Goal: Communication & Community: Participate in discussion

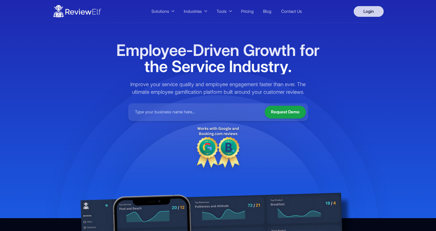
click at [367, 15] on link "Login" at bounding box center [368, 11] width 30 height 11
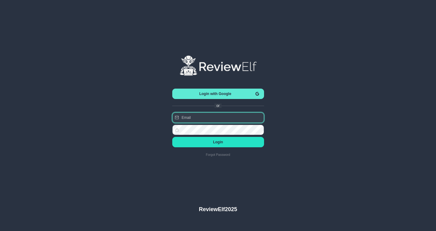
type input "nick.roberts@reviewinsights.org"
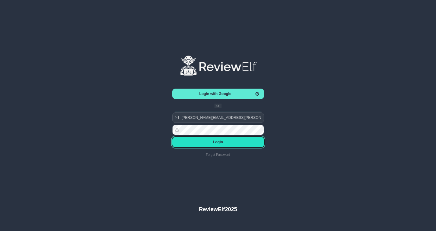
click at [222, 143] on span "Login" at bounding box center [218, 142] width 82 height 4
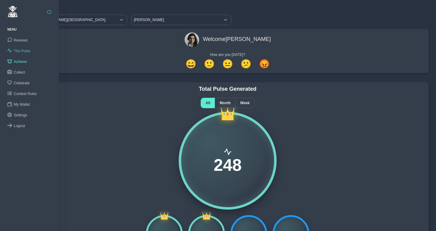
click at [22, 51] on span "The Pulse" at bounding box center [22, 51] width 17 height 4
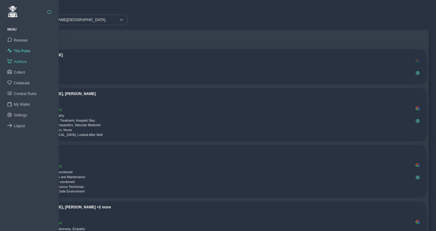
click at [19, 60] on span "Achieve" at bounding box center [20, 62] width 13 height 4
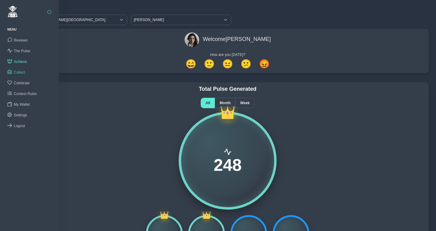
click at [24, 71] on span "Collect" at bounding box center [19, 72] width 11 height 4
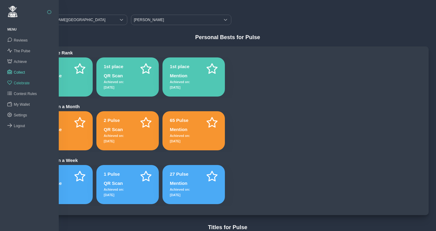
click at [24, 83] on span "Celebrate" at bounding box center [22, 83] width 16 height 4
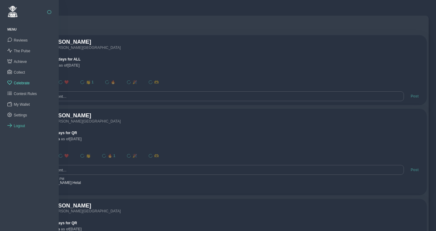
click at [19, 124] on span "Logout" at bounding box center [19, 126] width 11 height 4
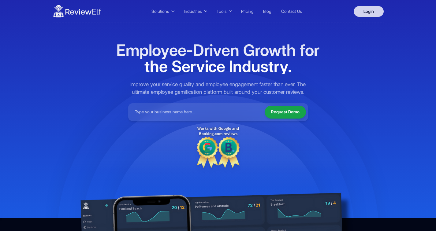
click at [372, 13] on link "Login" at bounding box center [368, 11] width 30 height 11
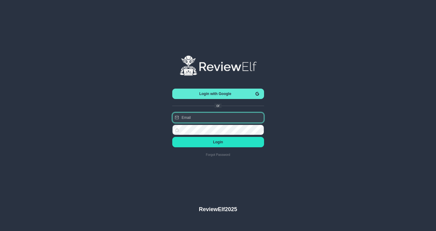
type input "nick.roberts@reviewinsights.org"
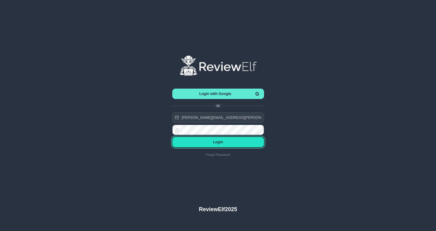
click at [218, 142] on span "Login" at bounding box center [218, 142] width 82 height 4
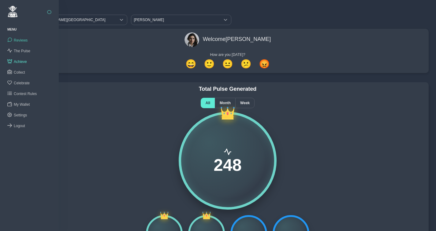
click at [22, 40] on span "Reviews" at bounding box center [21, 40] width 14 height 4
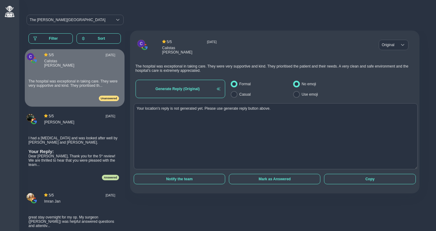
click at [79, 138] on span "I had a knee replacement and was looked after well by Rabina and Margaret." at bounding box center [72, 140] width 89 height 9
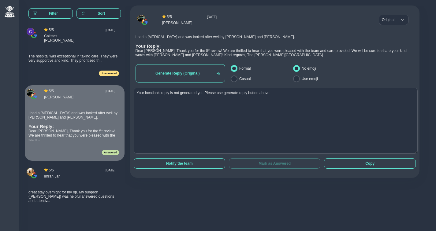
click at [78, 54] on span "The hospital was exceptional in taking care. They were very supportive and kind…" at bounding box center [72, 58] width 89 height 9
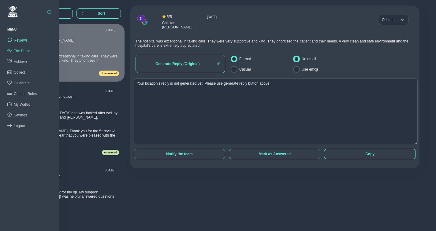
click at [21, 50] on span "The Pulse" at bounding box center [22, 51] width 17 height 4
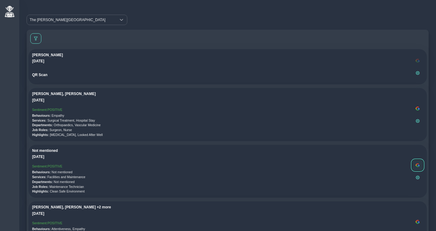
click at [420, 163] on button at bounding box center [417, 165] width 11 height 11
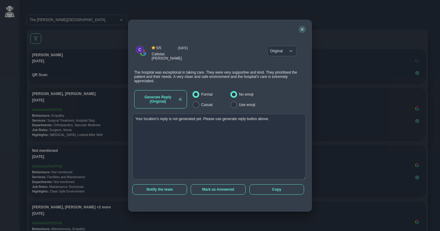
click at [301, 28] on icon "button" at bounding box center [302, 29] width 3 height 3
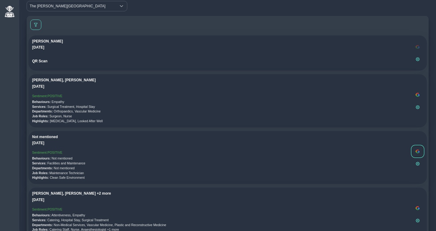
scroll to position [15, 0]
click at [419, 92] on img at bounding box center [417, 93] width 5 height 5
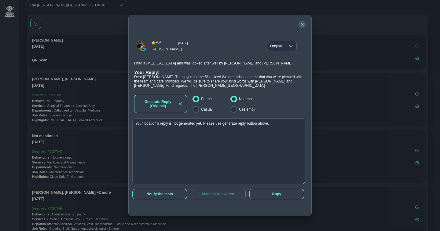
click at [302, 25] on icon "button" at bounding box center [302, 25] width 4 height 4
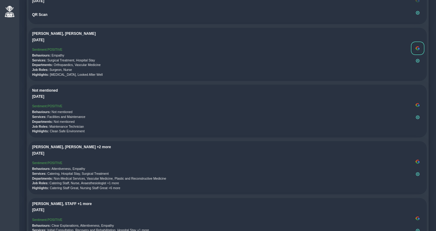
scroll to position [60, 0]
click at [418, 49] on img at bounding box center [417, 48] width 5 height 5
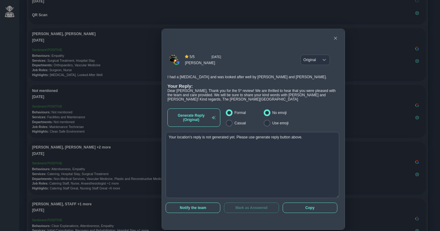
drag, startPoint x: 239, startPoint y: 23, endPoint x: 272, endPoint y: 37, distance: 36.0
click at [272, 37] on div at bounding box center [253, 38] width 183 height 18
click at [318, 59] on span "Original" at bounding box center [309, 61] width 18 height 10
click at [313, 94] on span "Turkish" at bounding box center [310, 93] width 12 height 4
click at [337, 38] on button "button" at bounding box center [335, 38] width 7 height 7
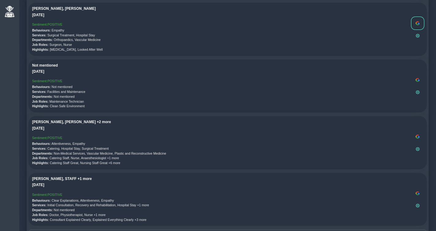
scroll to position [0, 0]
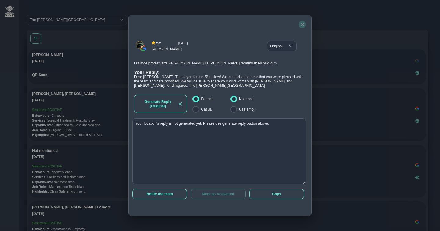
click at [302, 24] on icon "button" at bounding box center [302, 24] width 3 height 3
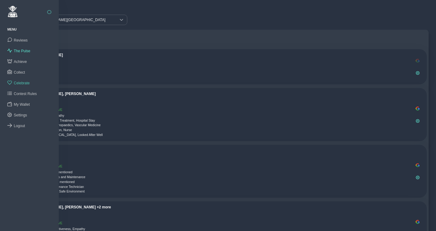
click at [23, 81] on span "Celebrate" at bounding box center [22, 83] width 16 height 4
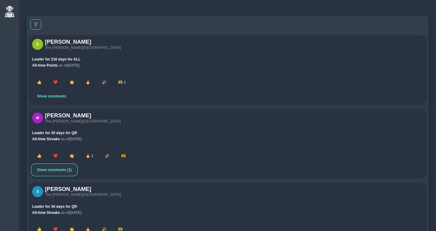
click at [62, 169] on span "Show comments (1)" at bounding box center [54, 170] width 35 height 4
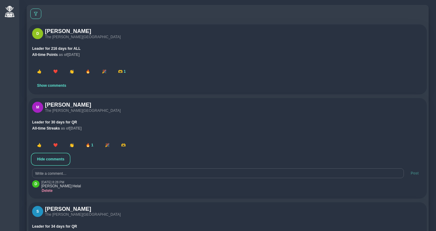
scroll to position [38, 0]
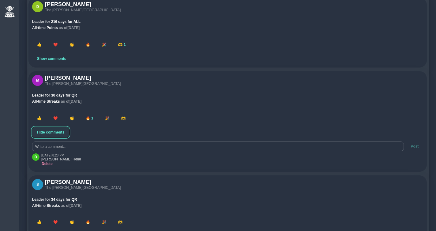
click at [60, 134] on span "Hide comments" at bounding box center [50, 132] width 27 height 4
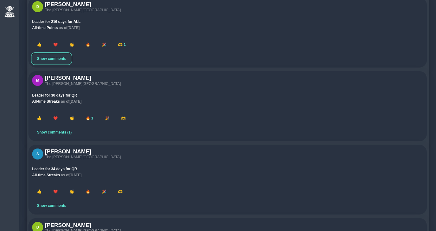
click at [55, 58] on span "Show comments" at bounding box center [51, 59] width 29 height 4
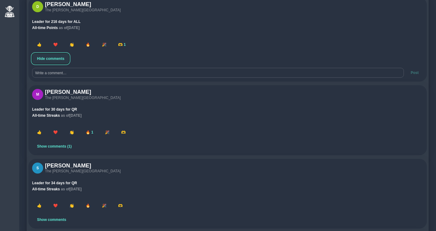
click at [55, 58] on span "Hide comments" at bounding box center [50, 59] width 27 height 4
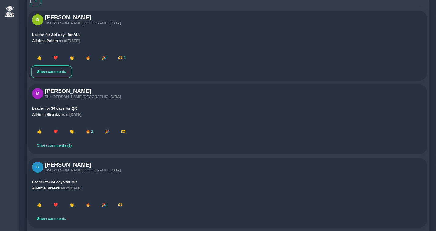
scroll to position [24, 0]
click at [50, 70] on span "Show comments" at bounding box center [51, 72] width 29 height 4
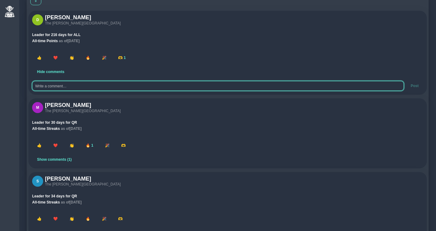
click at [66, 88] on textarea at bounding box center [217, 86] width 371 height 10
type textarea "asdasdasd"
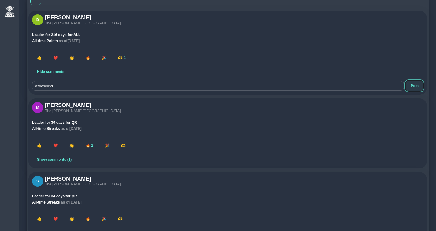
click at [411, 87] on span "Post" at bounding box center [414, 86] width 8 height 4
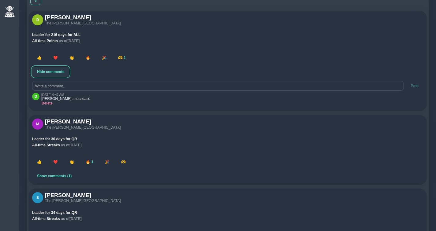
click at [64, 70] on span "Hide comments" at bounding box center [50, 72] width 27 height 4
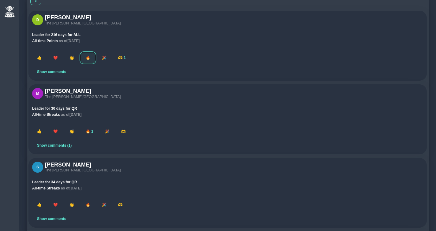
click at [86, 60] on span "🔥" at bounding box center [88, 58] width 5 height 4
click at [71, 131] on span "👏" at bounding box center [71, 131] width 5 height 4
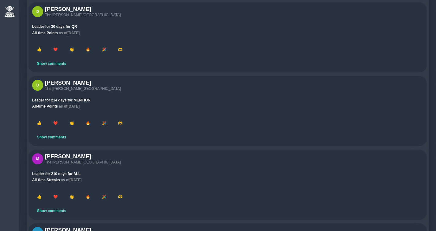
scroll to position [1400, 0]
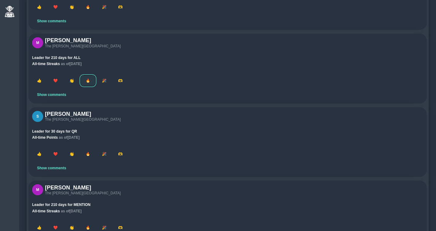
click at [86, 83] on span "🔥" at bounding box center [88, 81] width 5 height 4
click at [61, 100] on button "Show comments" at bounding box center [51, 95] width 39 height 10
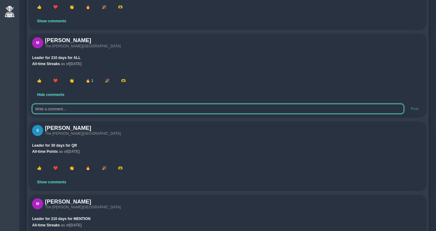
click at [65, 114] on textarea at bounding box center [217, 109] width 371 height 10
type textarea "asdasdasd"
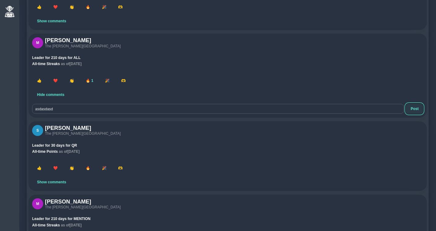
click at [415, 111] on span "Post" at bounding box center [414, 109] width 8 height 4
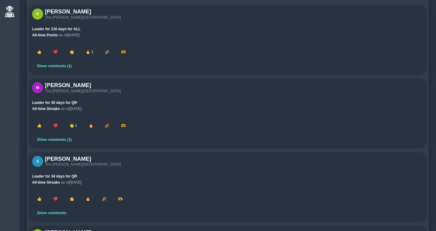
scroll to position [0, 0]
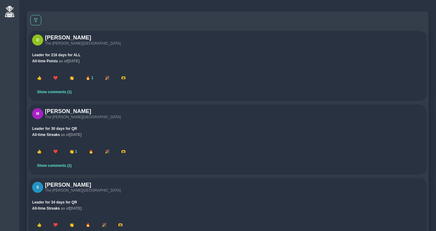
scroll to position [28, 0]
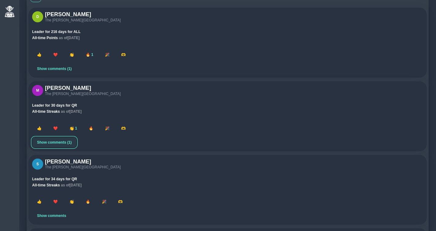
click at [62, 142] on span "Show comments (1)" at bounding box center [54, 142] width 35 height 4
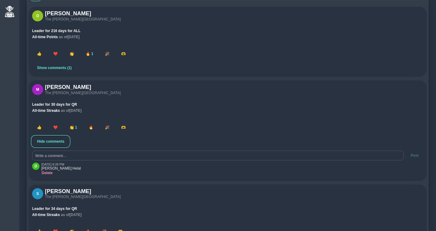
scroll to position [29, 0]
click at [62, 66] on span "Show comments (1)" at bounding box center [54, 67] width 35 height 4
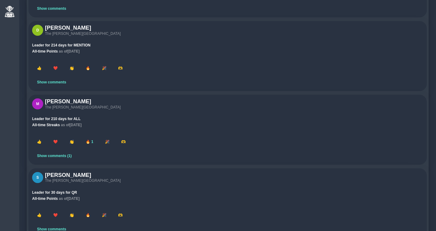
scroll to position [1420, 0]
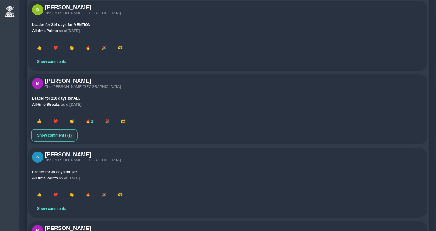
click at [46, 138] on span "Show comments (1)" at bounding box center [54, 135] width 35 height 4
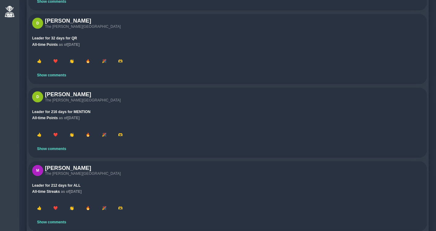
scroll to position [0, 0]
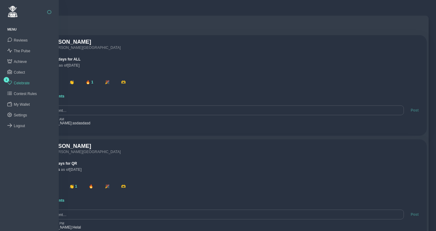
click at [21, 81] on span "Celebrate" at bounding box center [22, 83] width 16 height 4
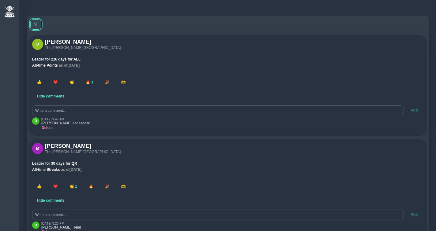
click at [39, 24] on button at bounding box center [35, 24] width 11 height 10
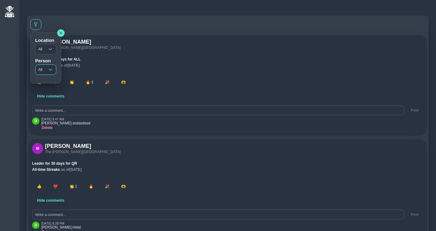
click at [43, 69] on span "All" at bounding box center [39, 70] width 9 height 10
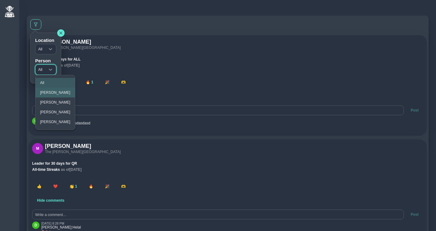
click at [53, 90] on li "Dianne Doe" at bounding box center [54, 93] width 39 height 10
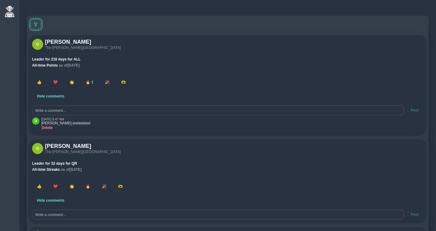
click at [39, 23] on button at bounding box center [35, 24] width 11 height 10
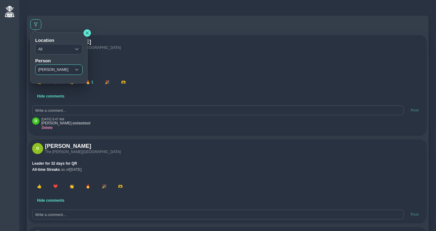
click at [46, 69] on span "Dianne Doe" at bounding box center [53, 70] width 36 height 10
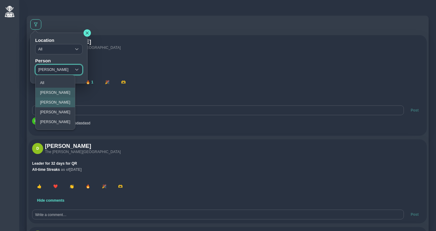
click at [50, 99] on li "Manisha Doe" at bounding box center [54, 103] width 39 height 10
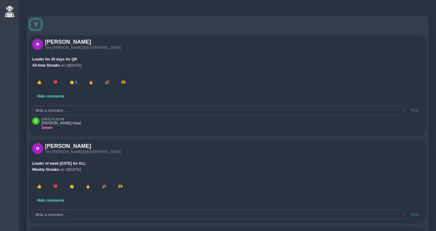
click at [36, 24] on span at bounding box center [36, 25] width 4 height 4
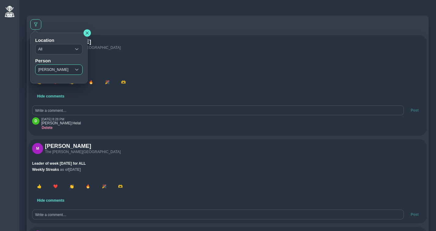
click at [45, 68] on span "Manisha Doe" at bounding box center [53, 70] width 36 height 10
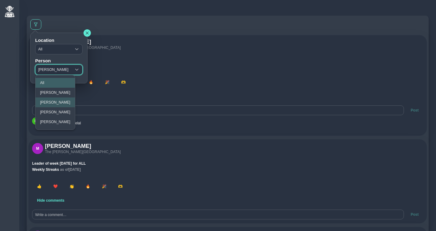
click at [48, 79] on li "All" at bounding box center [54, 83] width 39 height 10
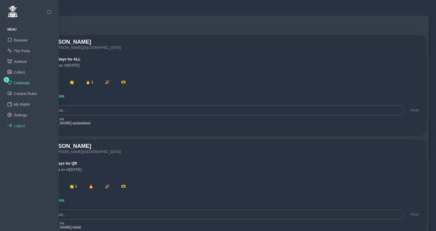
click at [18, 125] on span "Logout" at bounding box center [19, 126] width 11 height 4
